Goal: Information Seeking & Learning: Learn about a topic

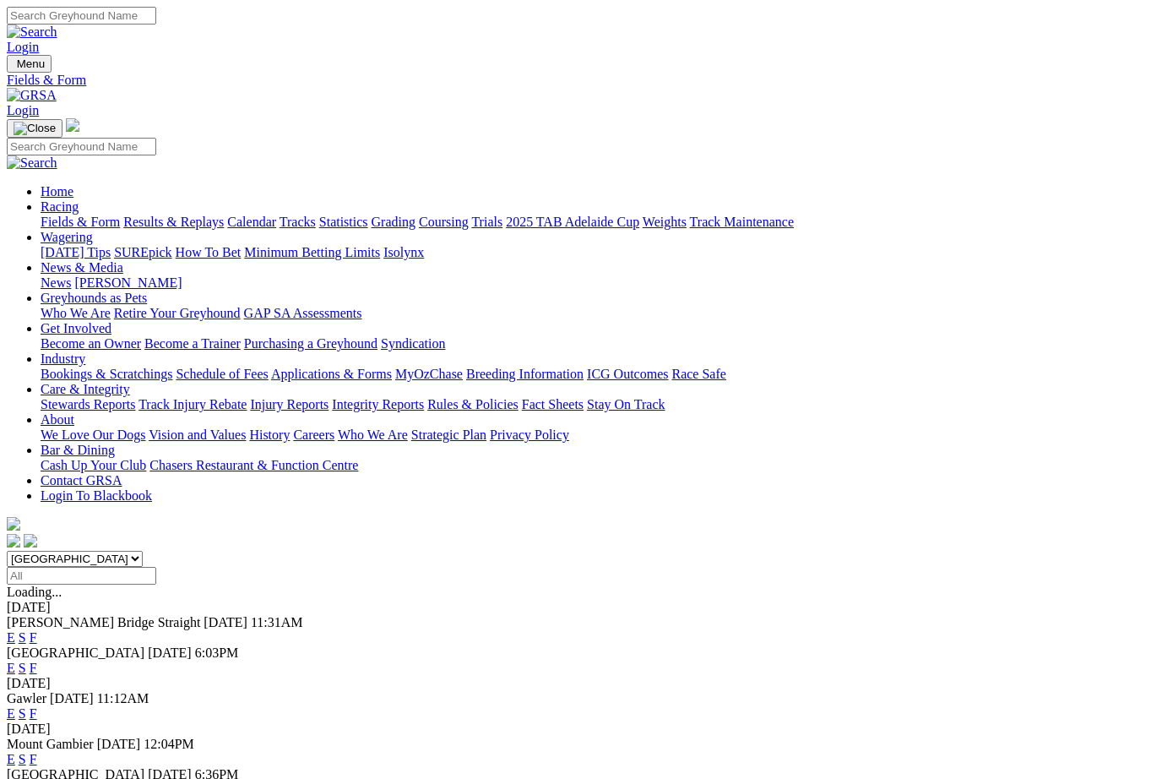
click at [37, 630] on link "F" at bounding box center [34, 637] width 8 height 14
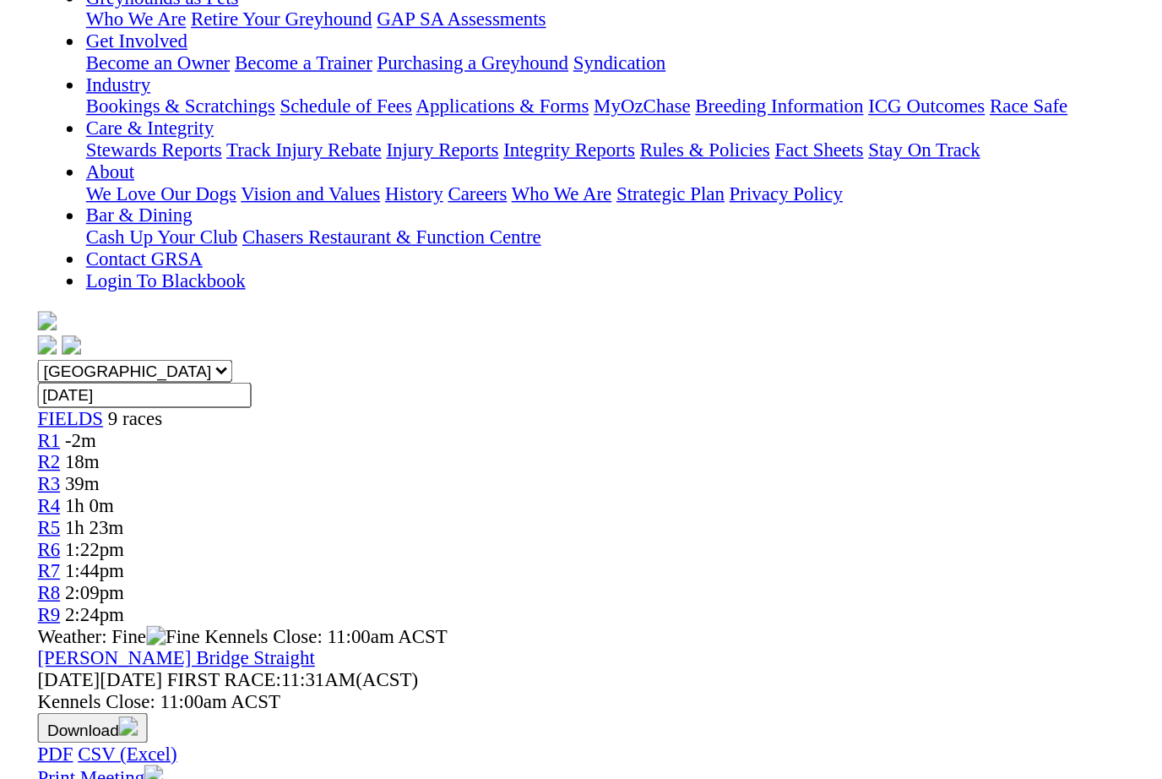
scroll to position [103, 0]
